Goal: Navigation & Orientation: Go to known website

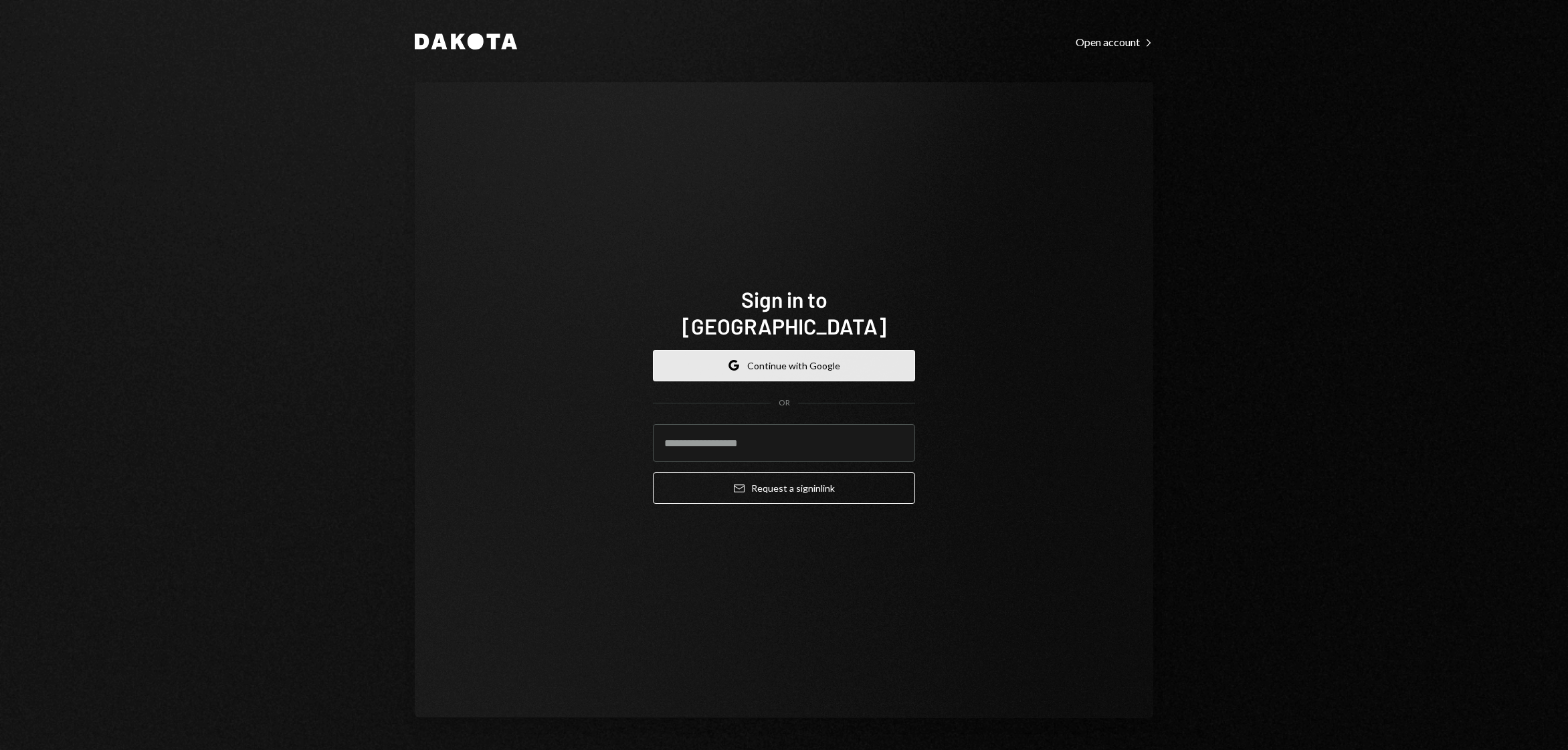
click at [831, 351] on button "Google Continue with Google" at bounding box center [784, 365] width 262 height 31
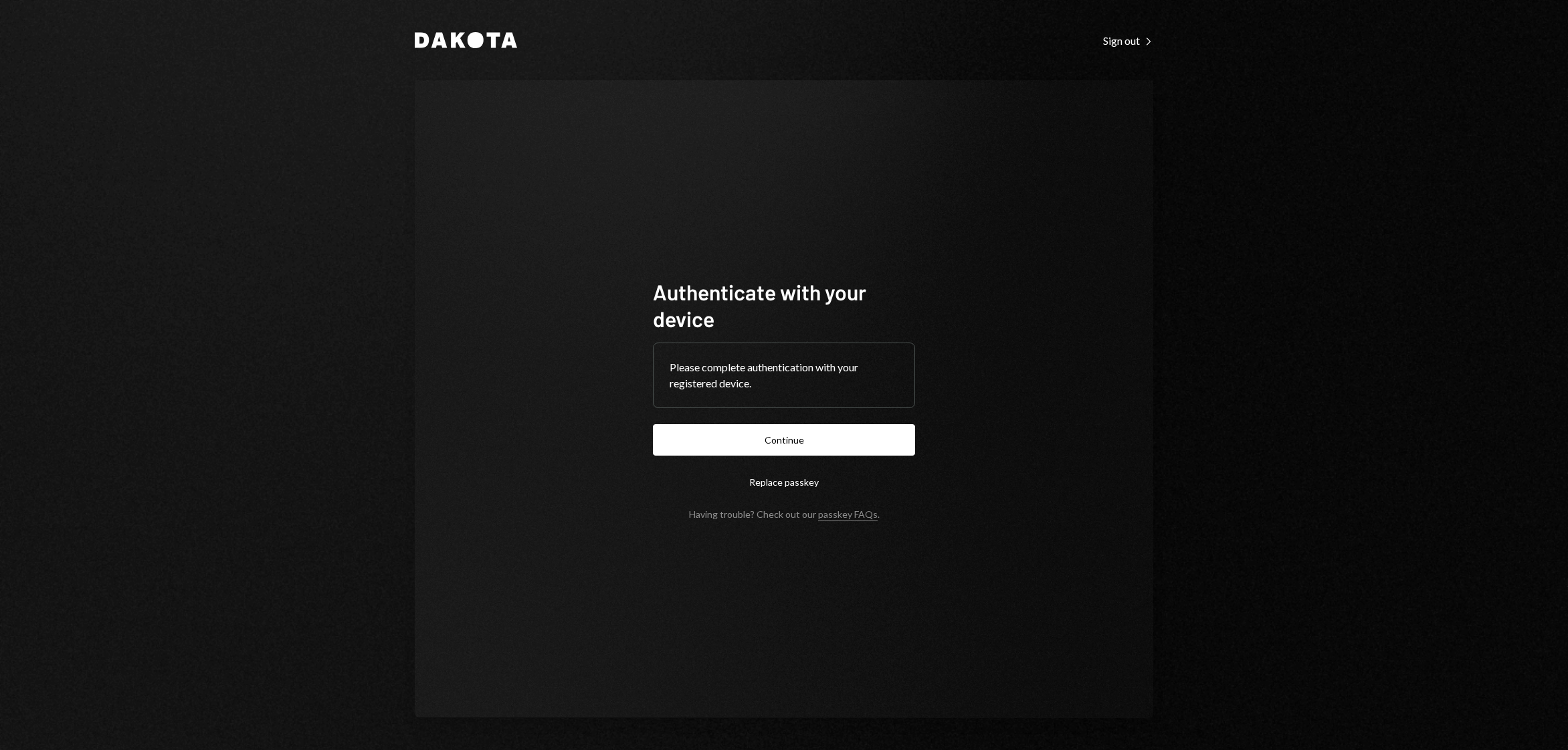
click at [789, 448] on button "Continue" at bounding box center [784, 440] width 262 height 31
